Goal: Transaction & Acquisition: Obtain resource

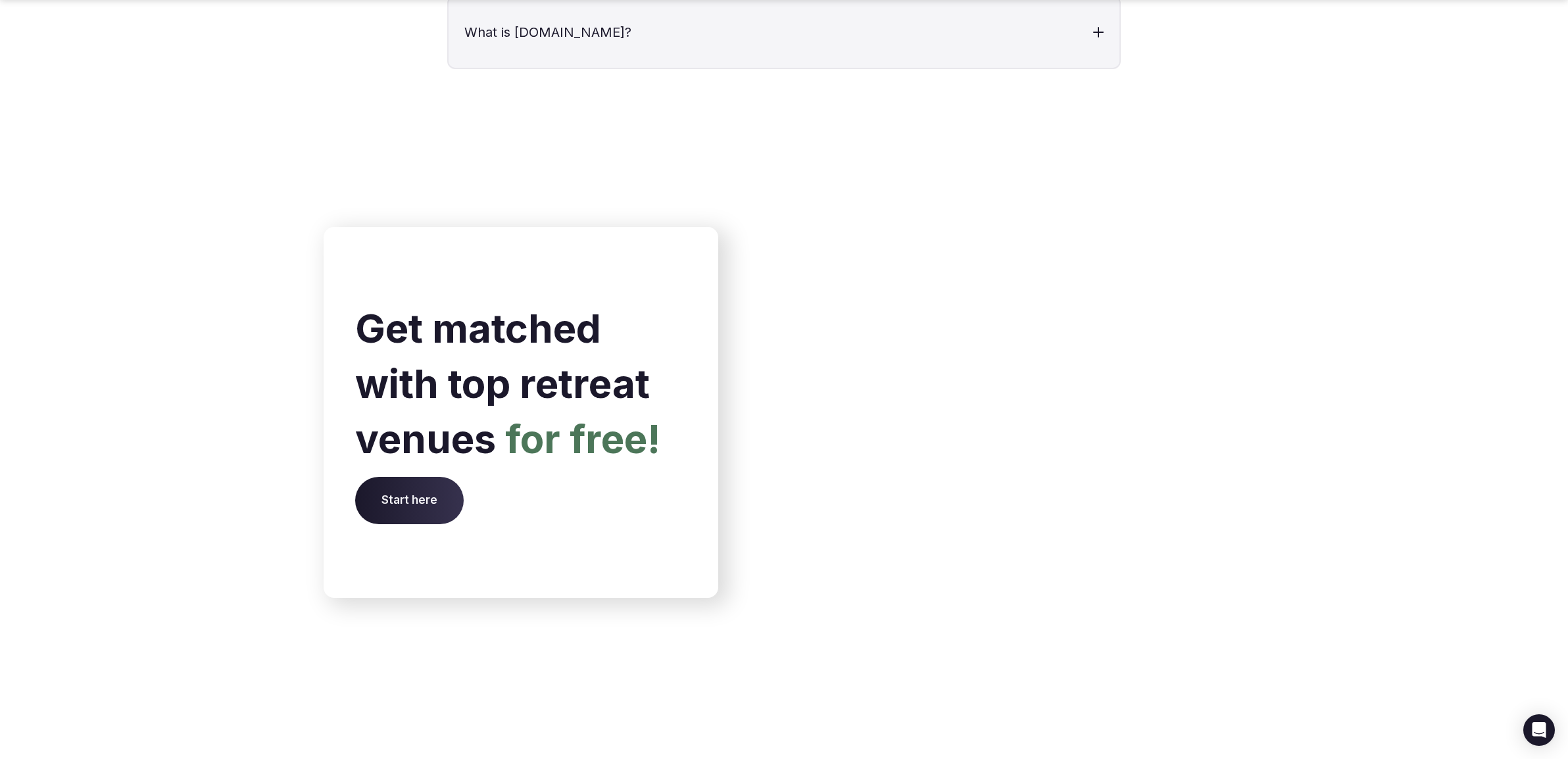
scroll to position [5297, 0]
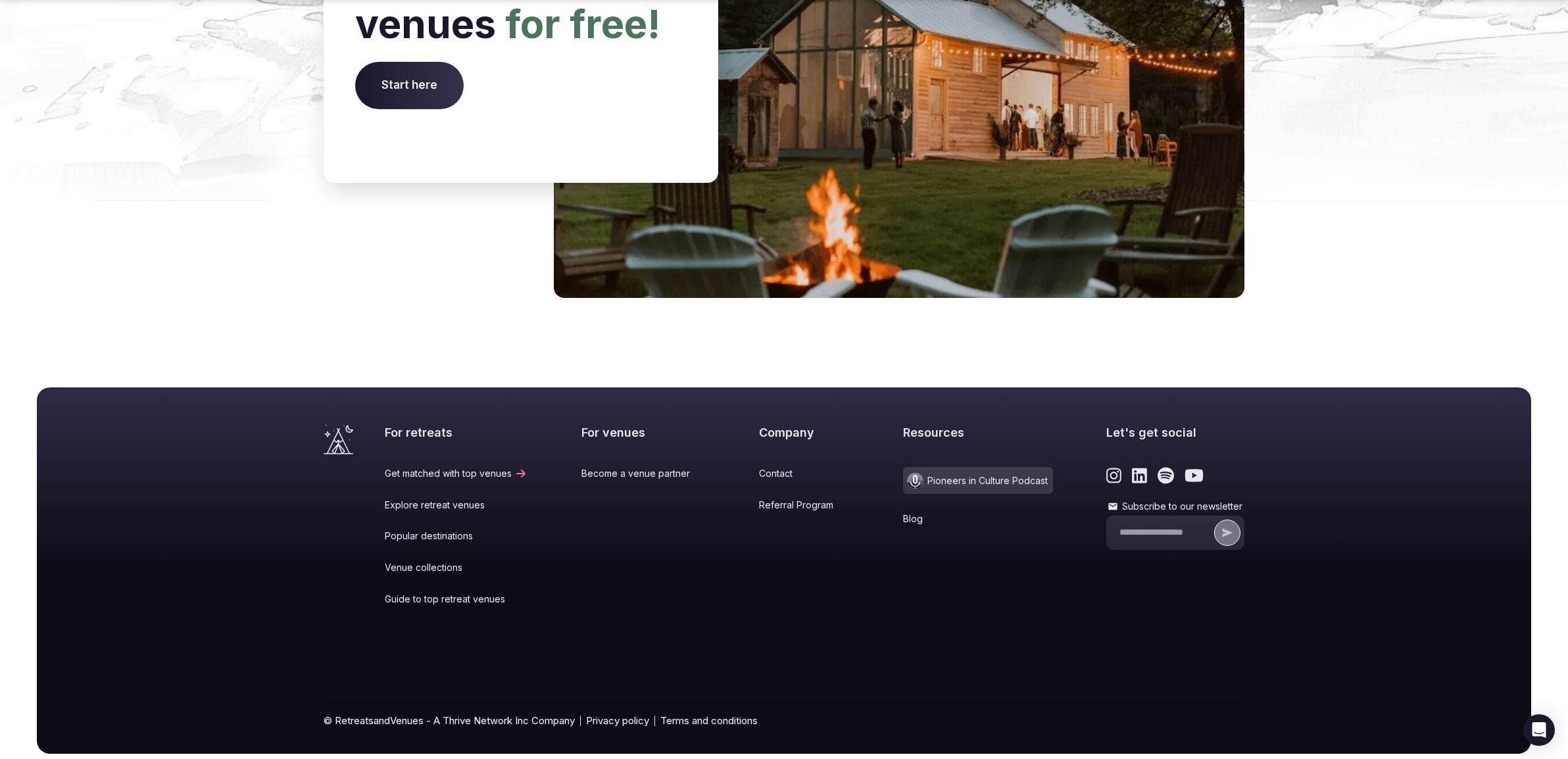
click at [433, 529] on link "Popular destinations" at bounding box center [456, 536] width 142 height 13
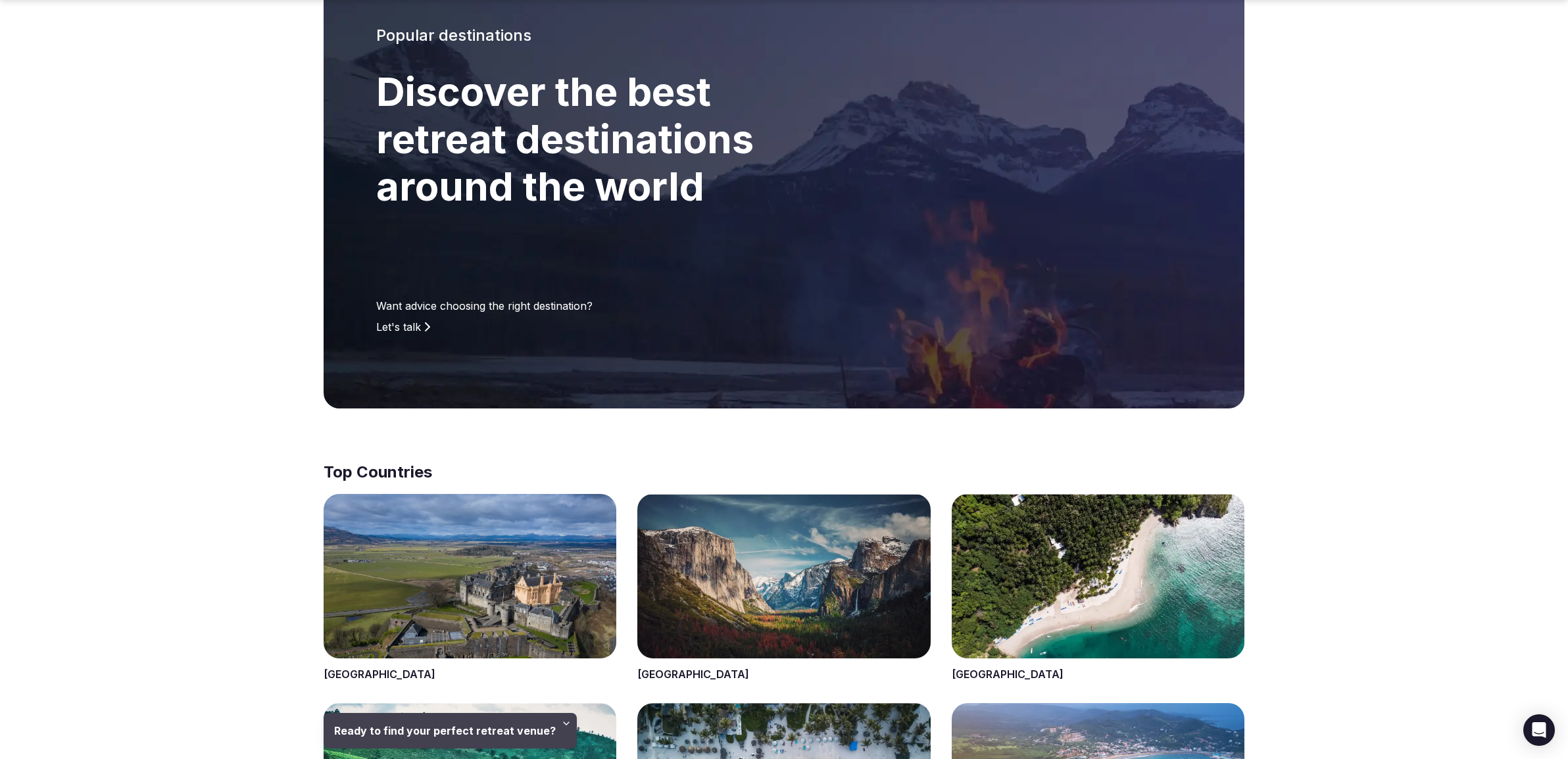
scroll to position [97, 0]
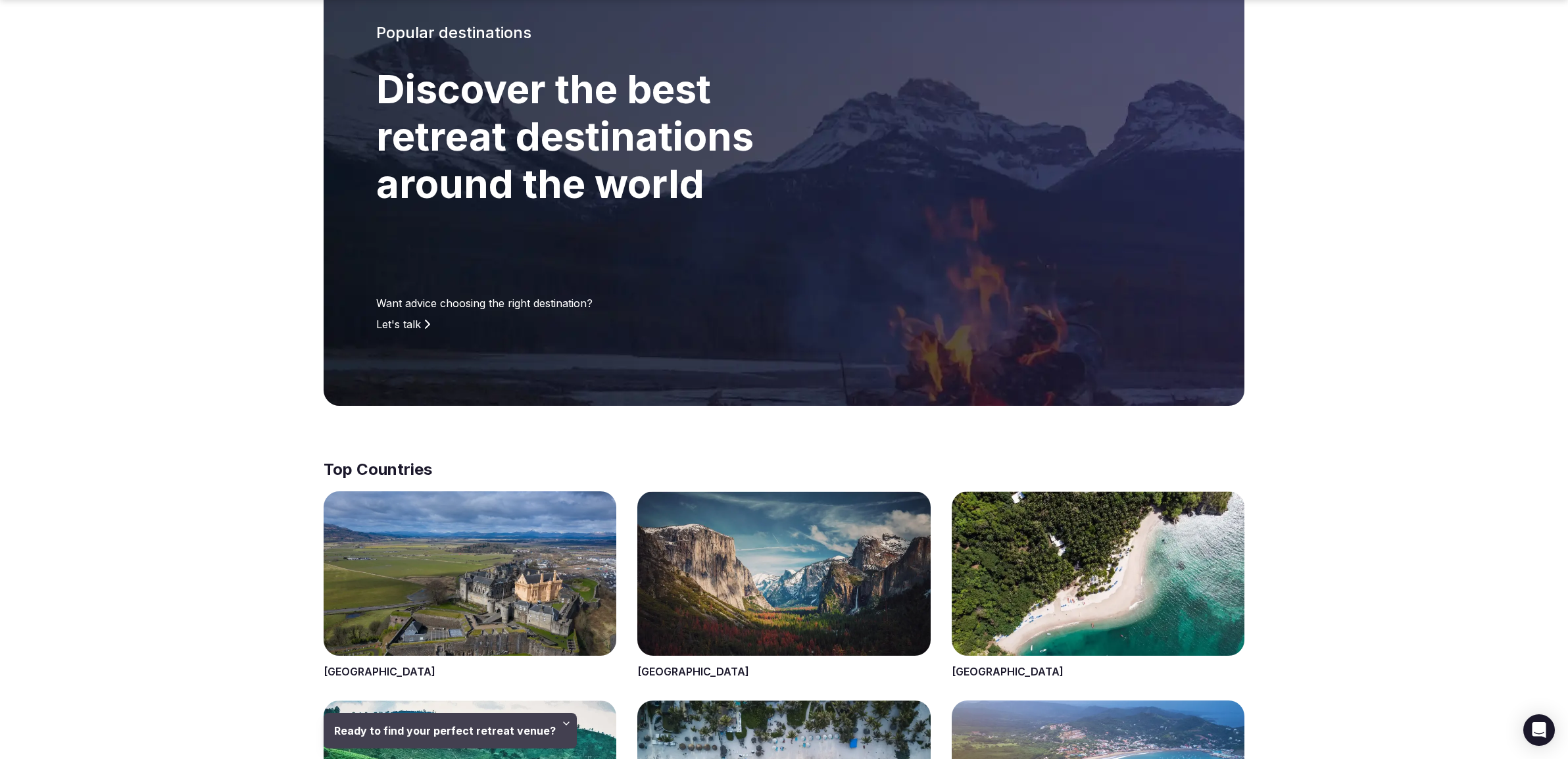
click at [723, 585] on span at bounding box center [783, 585] width 293 height 189
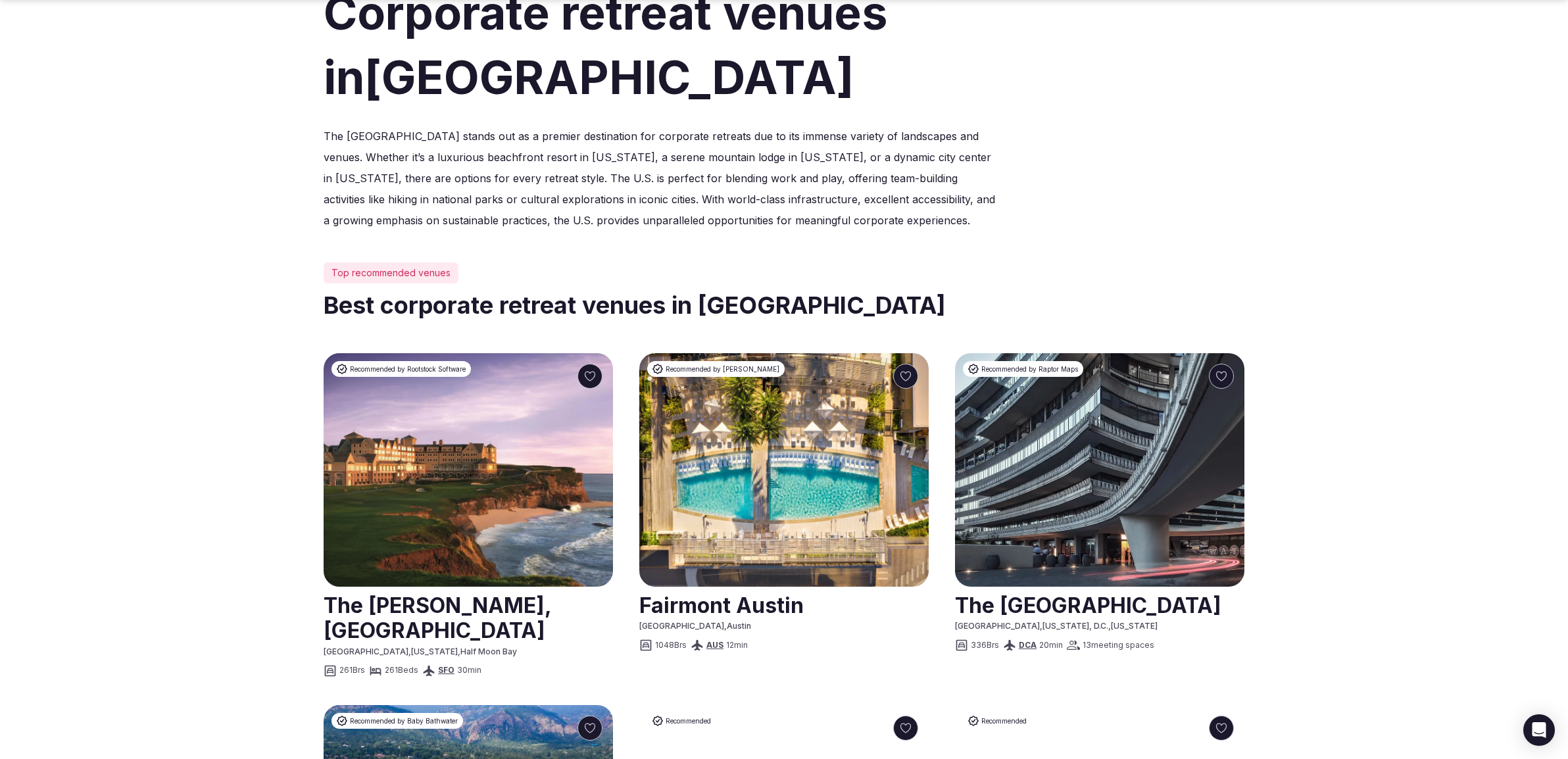
scroll to position [406, 0]
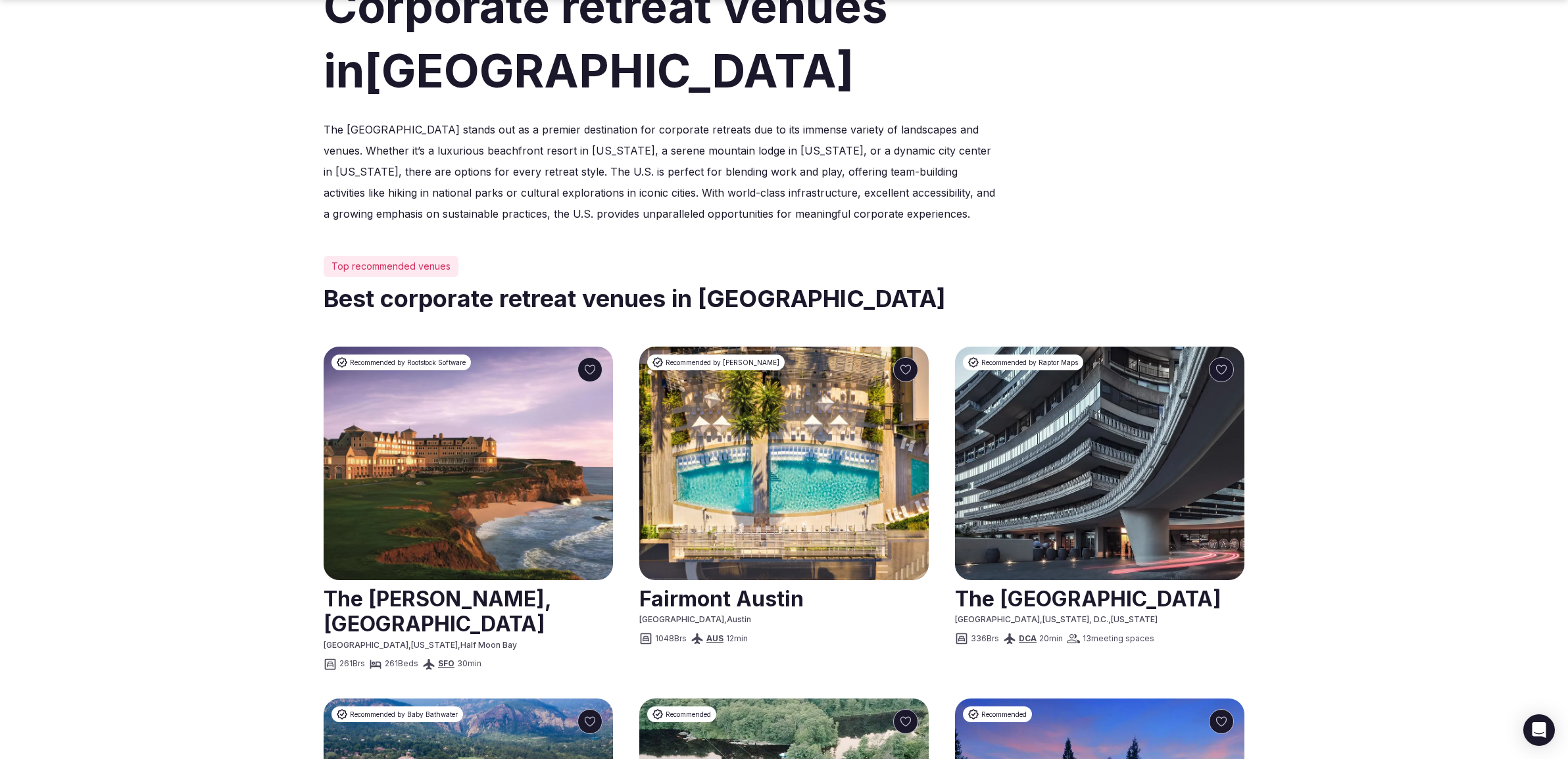
click at [461, 452] on img at bounding box center [468, 463] width 289 height 233
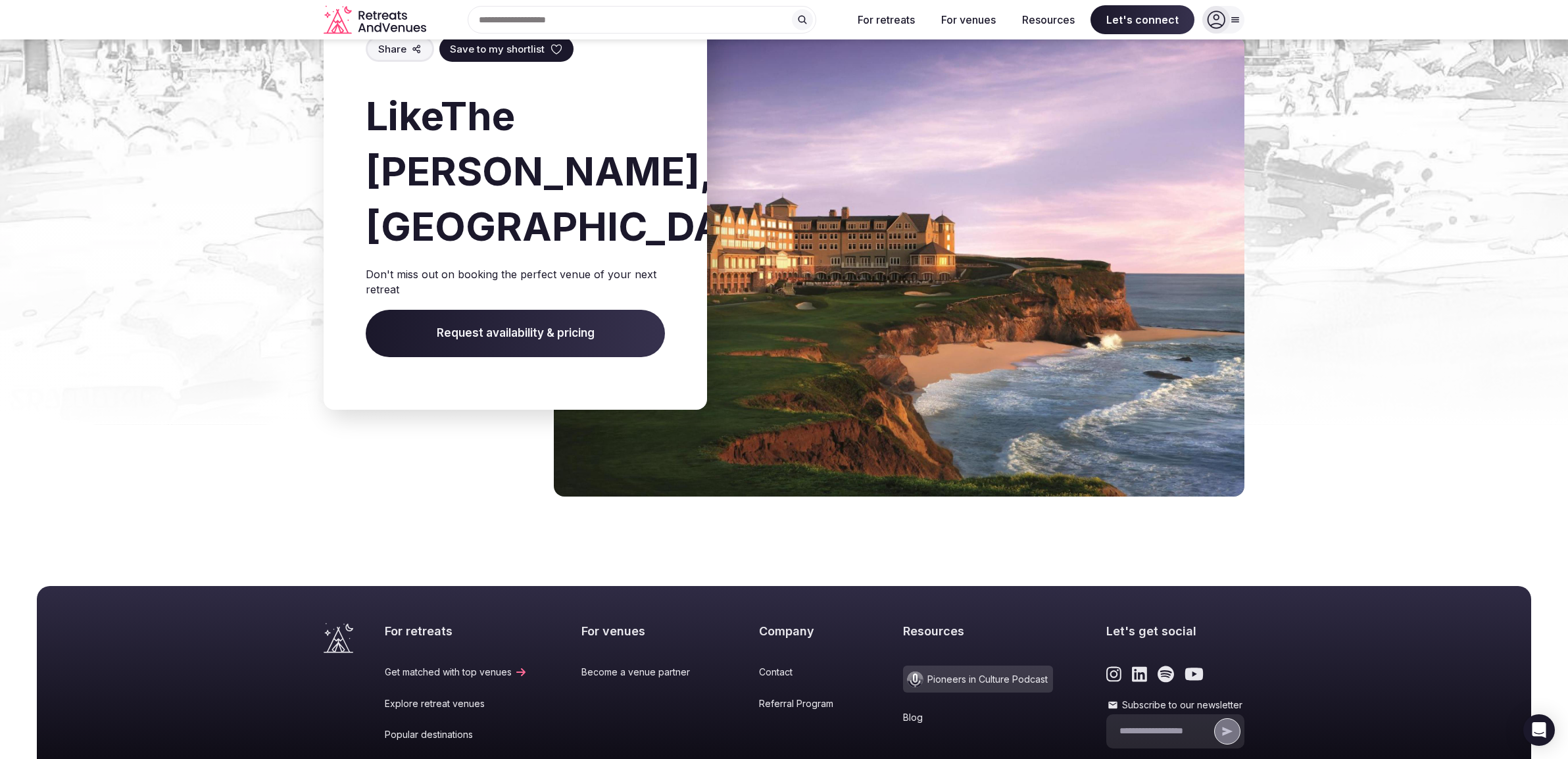
scroll to position [7439, 0]
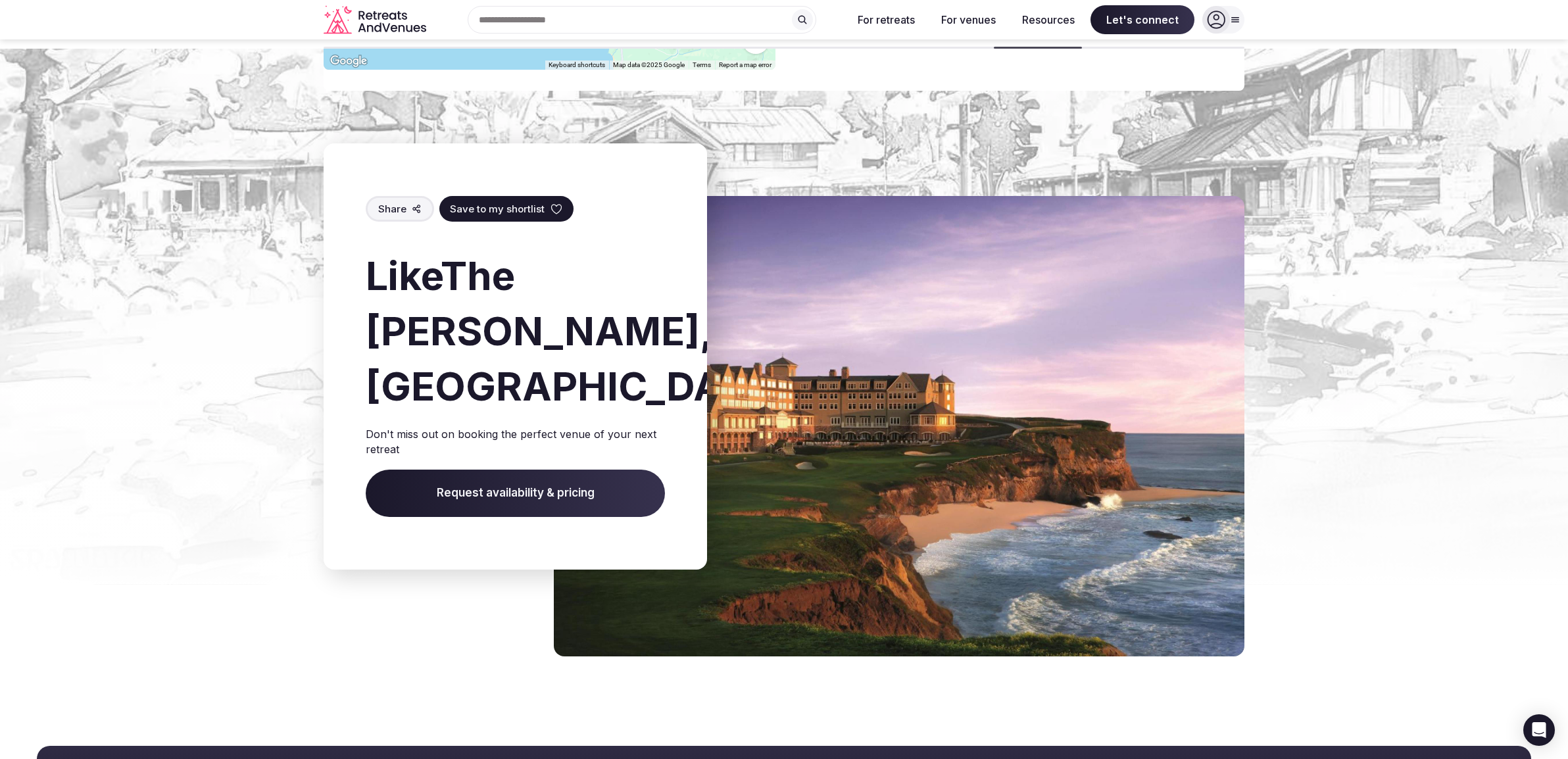
click at [511, 202] on span "Save to my shortlist" at bounding box center [498, 208] width 95 height 14
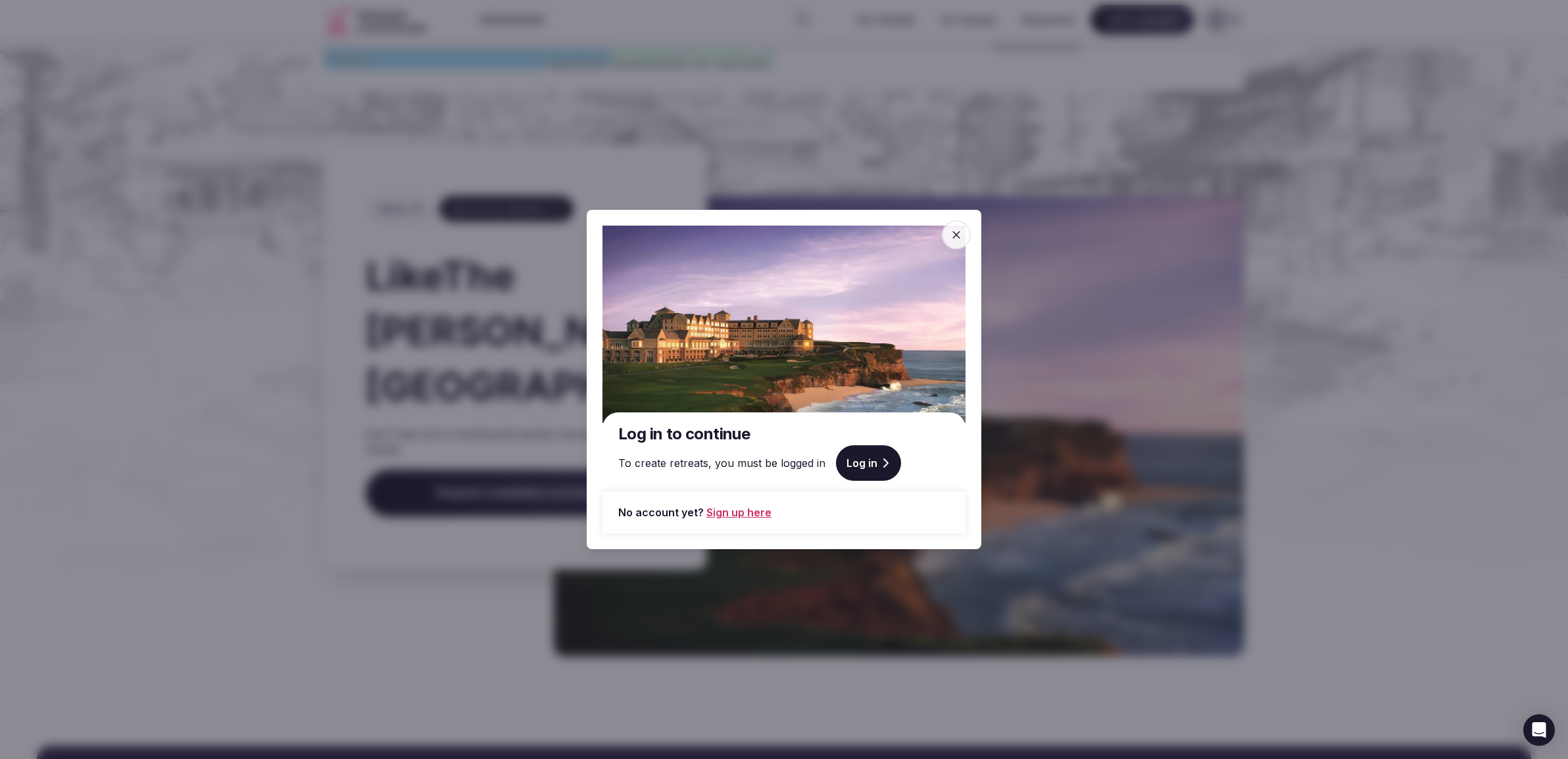
click at [955, 239] on icon "button" at bounding box center [956, 234] width 13 height 13
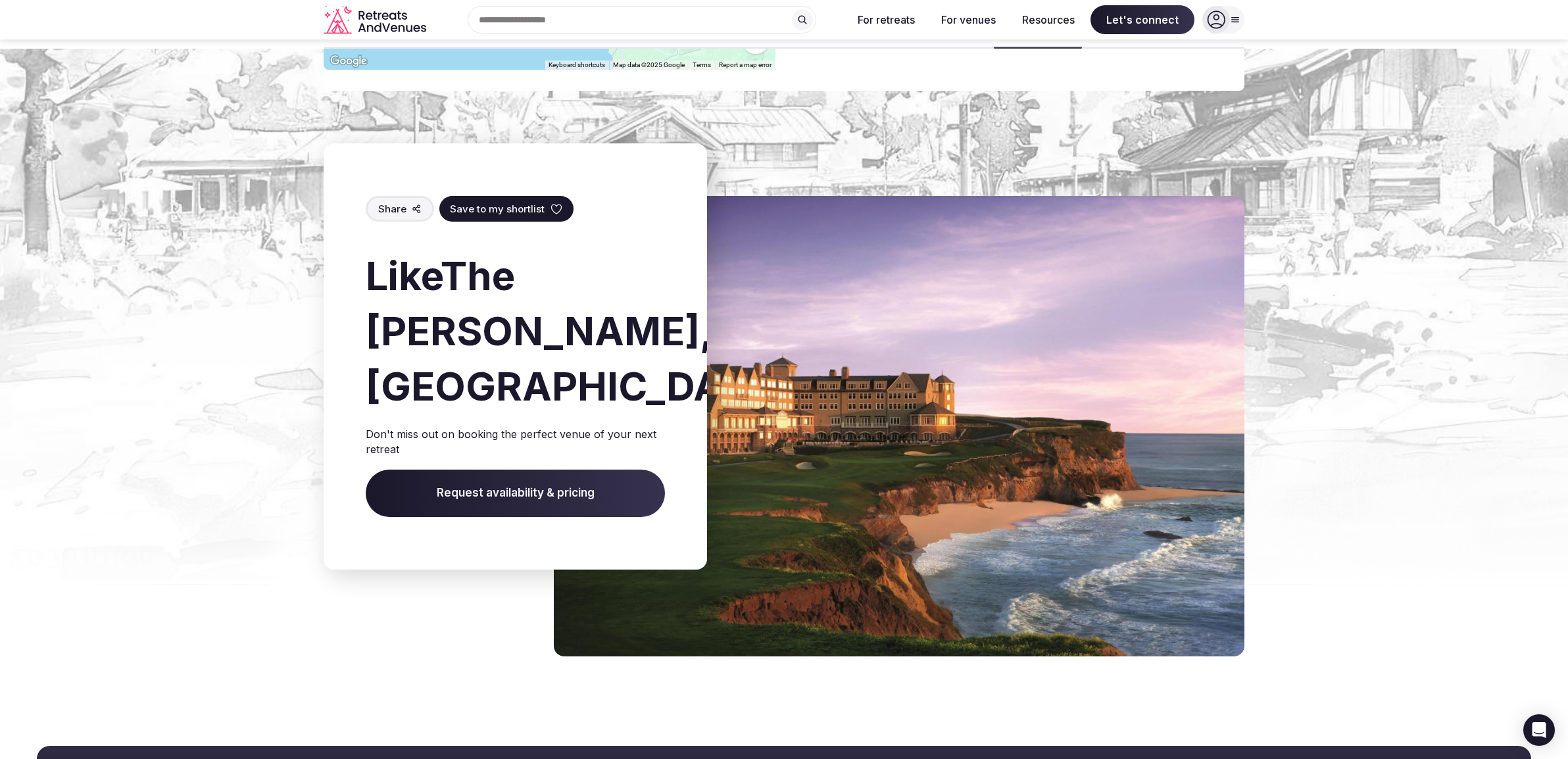
click at [515, 202] on span "Save to my shortlist" at bounding box center [498, 208] width 95 height 14
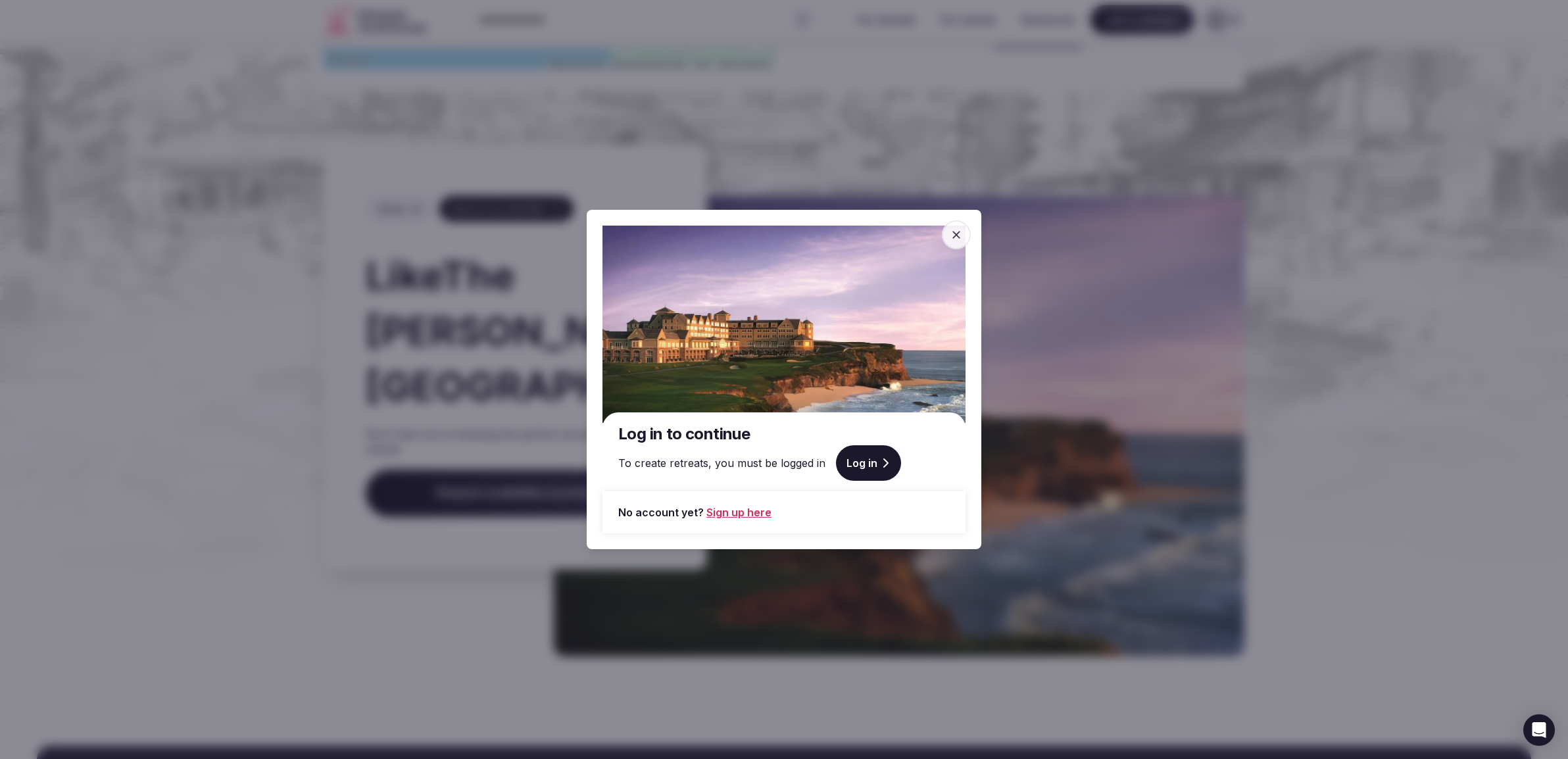
click at [760, 513] on link "Sign up here" at bounding box center [738, 512] width 65 height 16
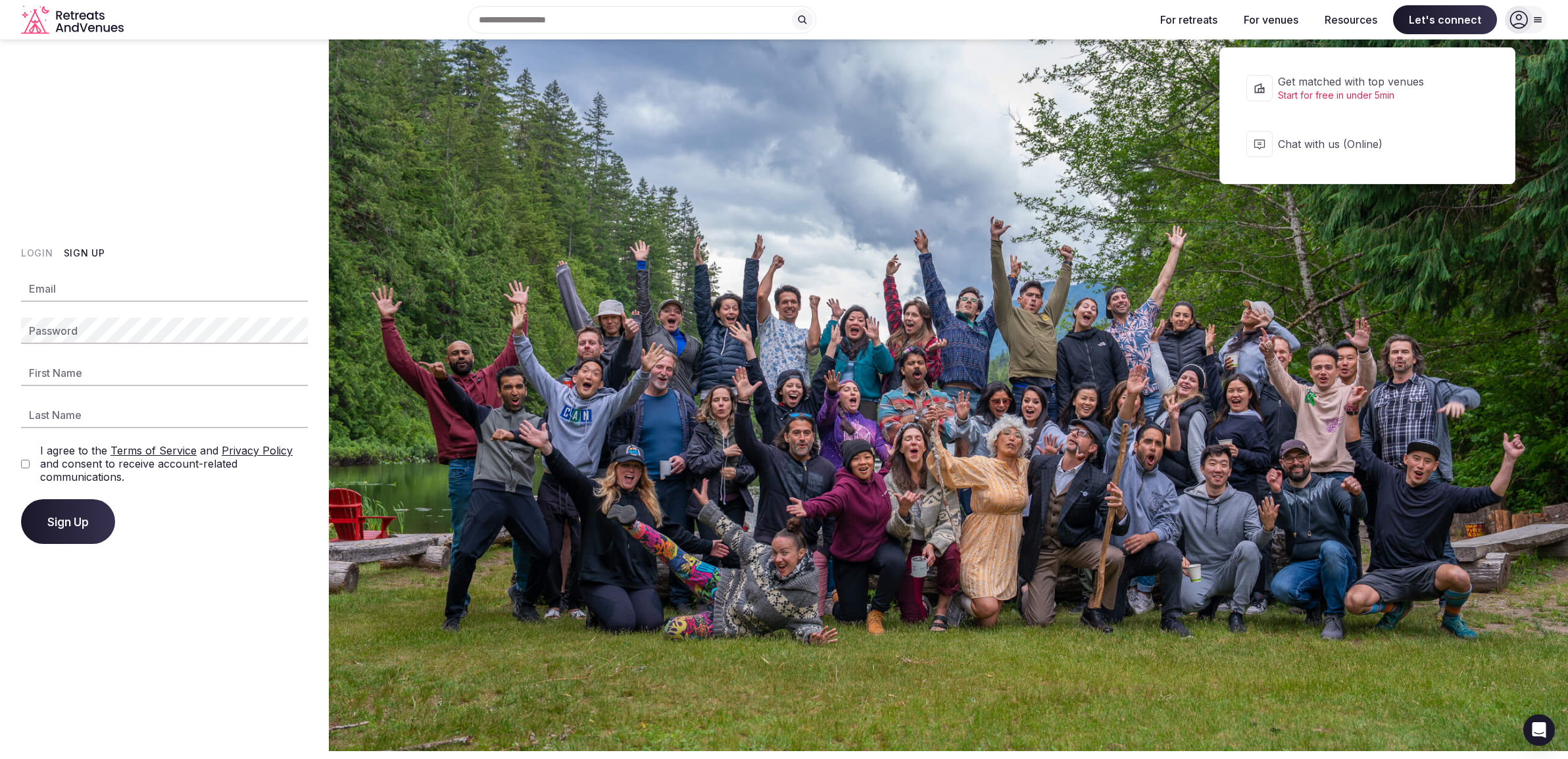
click at [1442, 19] on span "Let's connect" at bounding box center [1445, 20] width 104 height 29
